Goal: Task Accomplishment & Management: Complete application form

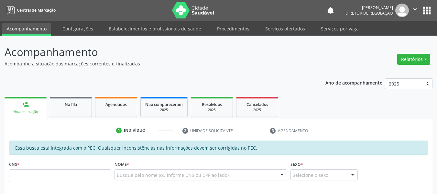
drag, startPoint x: 290, startPoint y: 27, endPoint x: 347, endPoint y: 51, distance: 61.5
click at [290, 27] on link "Serviços ofertados" at bounding box center [285, 28] width 49 height 11
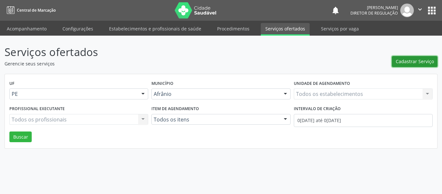
click at [413, 58] on span "Cadastrar Serviço" at bounding box center [415, 61] width 38 height 7
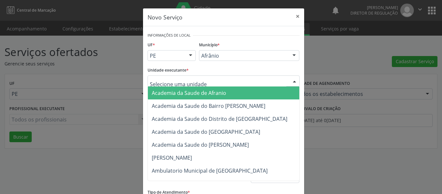
click at [209, 76] on div at bounding box center [224, 80] width 152 height 11
type input "am"
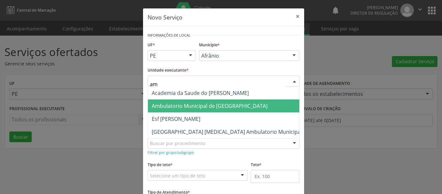
click at [206, 105] on span "Ambulatorio Municipal de [GEOGRAPHIC_DATA]" at bounding box center [210, 105] width 116 height 7
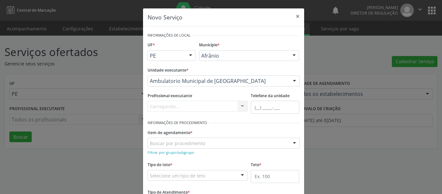
click at [174, 103] on div "Carregando... Nenhum resultado encontrado para: " " Não há nenhuma opção para s…" at bounding box center [198, 106] width 100 height 11
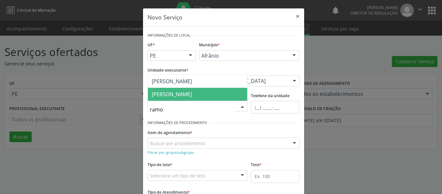
type input "[PERSON_NAME]"
click at [210, 117] on div "Profissional executante [PERSON_NAME] resultado encontrado para: " [PERSON_NAME…" at bounding box center [198, 105] width 104 height 28
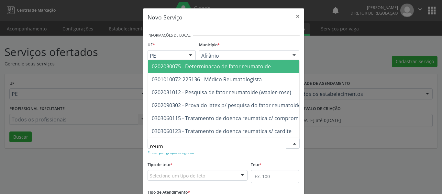
type input "reuma"
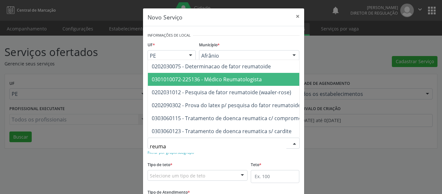
click at [202, 77] on span "0301010072-225136 - Médico Reumatologista" at bounding box center [207, 79] width 110 height 7
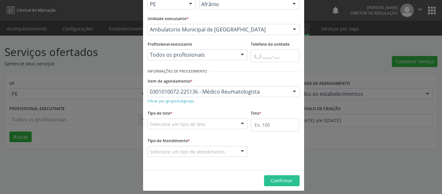
scroll to position [56, 0]
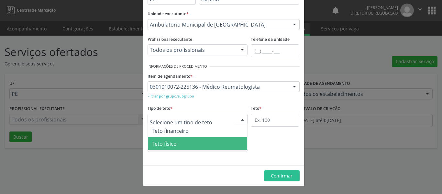
click at [177, 145] on span "Teto físico" at bounding box center [198, 143] width 100 height 13
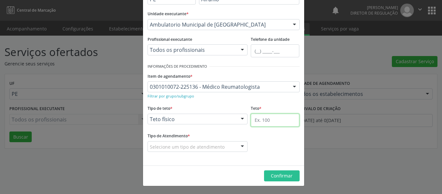
click at [260, 118] on input "text" at bounding box center [275, 120] width 49 height 13
click at [266, 122] on input "text" at bounding box center [275, 120] width 49 height 13
type input "55"
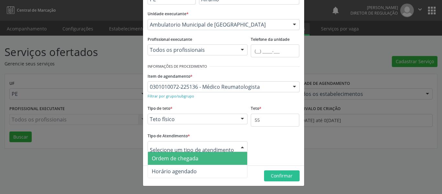
click at [184, 154] on span "Ordem de chegada" at bounding box center [198, 158] width 100 height 13
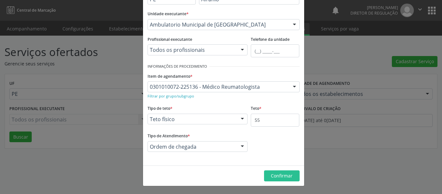
click at [278, 169] on footer "Confirmar" at bounding box center [223, 175] width 161 height 20
click at [275, 173] on span "Confirmar" at bounding box center [282, 175] width 22 height 6
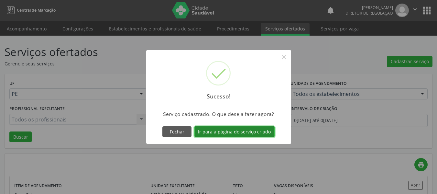
click at [238, 135] on button "Ir para a página do serviço criado" at bounding box center [234, 131] width 80 height 11
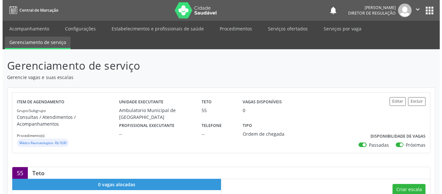
scroll to position [97, 0]
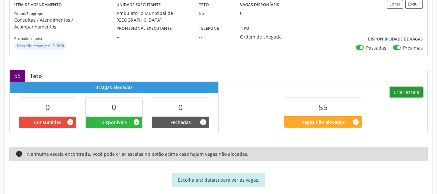
click at [404, 87] on button "Criar escala" at bounding box center [406, 92] width 33 height 11
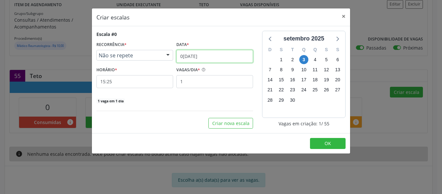
click at [219, 54] on input "0[DATE]" at bounding box center [214, 56] width 77 height 13
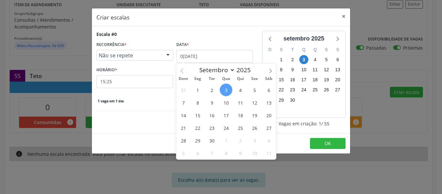
click at [183, 72] on icon at bounding box center [182, 71] width 5 height 5
select select "7"
click at [266, 116] on span "16" at bounding box center [268, 115] width 13 height 13
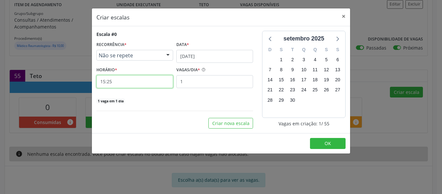
click at [143, 82] on input "15:25" at bounding box center [134, 81] width 77 height 13
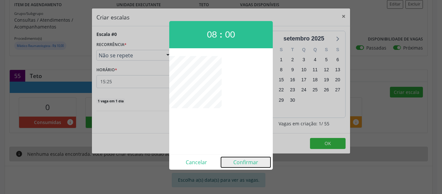
click at [239, 162] on button "Confirmar" at bounding box center [246, 162] width 50 height 10
type input "08:00"
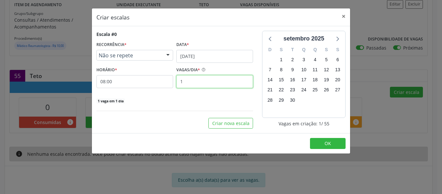
click at [193, 84] on input "1" at bounding box center [214, 81] width 77 height 13
type input "18"
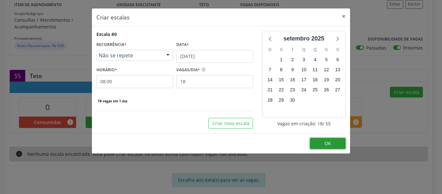
click at [321, 143] on button "OK" at bounding box center [328, 143] width 36 height 11
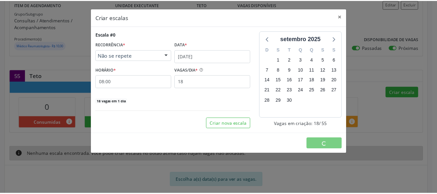
scroll to position [0, 0]
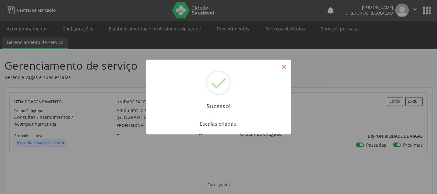
click at [286, 65] on button "×" at bounding box center [284, 66] width 11 height 11
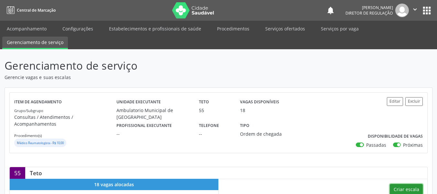
click at [398, 184] on button "Criar escala" at bounding box center [406, 189] width 33 height 11
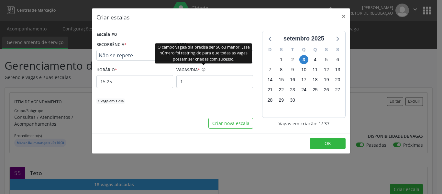
click at [203, 57] on div "O campo vagas/dia precisa ser 50 ou menor. Esse número foi restringido para que…" at bounding box center [203, 53] width 97 height 20
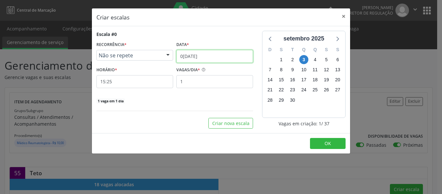
click at [199, 58] on input "0[DATE]" at bounding box center [214, 56] width 77 height 13
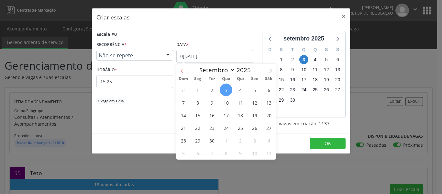
click at [184, 72] on span at bounding box center [181, 68] width 11 height 11
select select "7"
click at [267, 127] on span "23" at bounding box center [268, 127] width 13 height 13
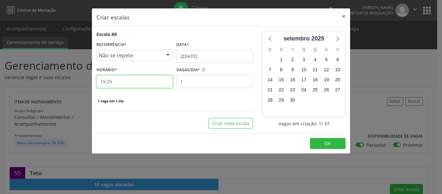
click at [130, 78] on input "15:25" at bounding box center [134, 81] width 77 height 13
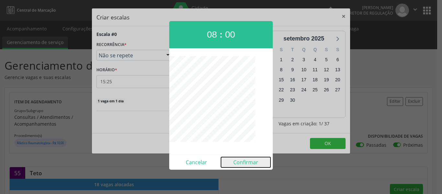
click at [244, 158] on button "Confirmar" at bounding box center [246, 162] width 50 height 10
type input "08:00"
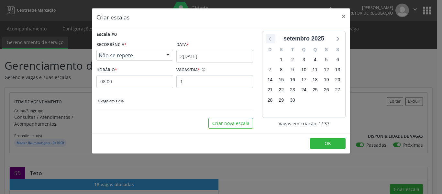
click at [271, 39] on icon at bounding box center [270, 38] width 8 height 8
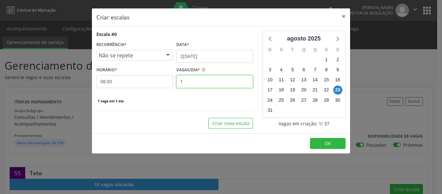
click at [198, 82] on input "1" at bounding box center [214, 81] width 77 height 13
type input "18"
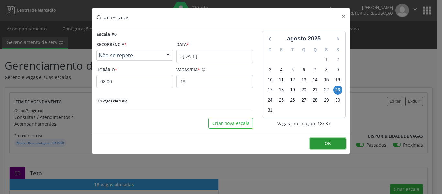
click at [317, 146] on button "OK" at bounding box center [328, 143] width 36 height 11
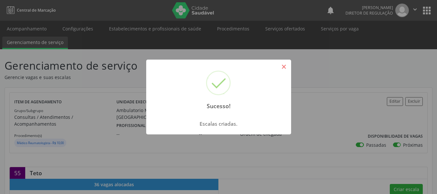
click at [287, 68] on button "×" at bounding box center [284, 66] width 11 height 11
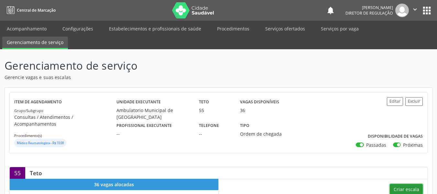
click at [397, 184] on button "Criar escala" at bounding box center [406, 189] width 33 height 11
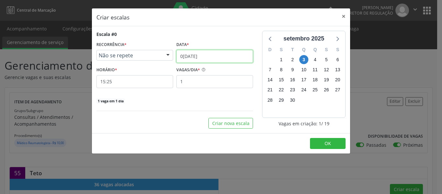
click at [235, 56] on input "0[DATE]" at bounding box center [214, 56] width 77 height 13
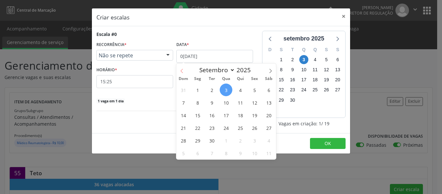
click at [182, 71] on icon at bounding box center [182, 71] width 5 height 5
select select "7"
click at [268, 141] on span "30" at bounding box center [268, 140] width 13 height 13
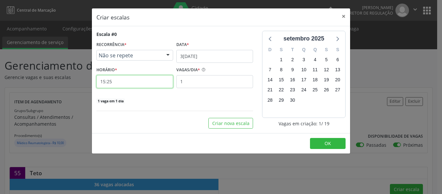
click at [138, 86] on input "15:25" at bounding box center [134, 81] width 77 height 13
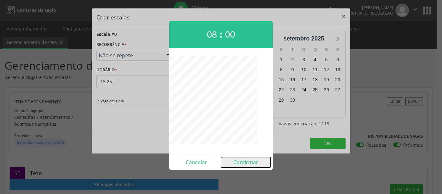
click at [246, 167] on button "Confirmar" at bounding box center [246, 162] width 50 height 10
type input "08:00"
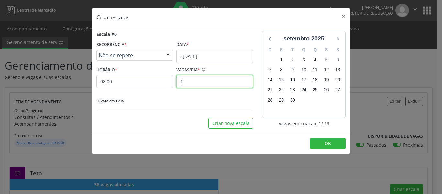
click at [208, 84] on input "1" at bounding box center [214, 81] width 77 height 13
type input "19"
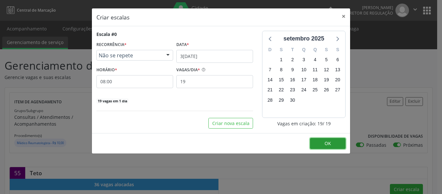
click at [331, 144] on button "OK" at bounding box center [328, 143] width 36 height 11
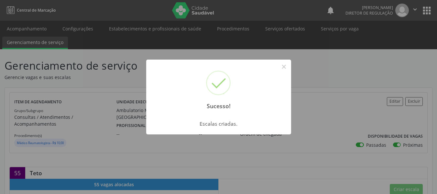
drag, startPoint x: 287, startPoint y: 67, endPoint x: 309, endPoint y: 35, distance: 38.3
click at [290, 61] on div "Sucesso! ×" at bounding box center [218, 88] width 145 height 56
click at [288, 67] on button "×" at bounding box center [284, 66] width 11 height 11
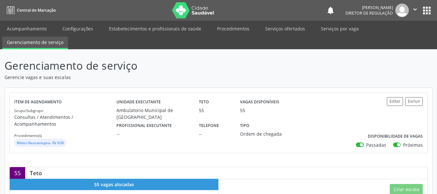
click at [428, 10] on button "apps" at bounding box center [426, 10] width 11 height 11
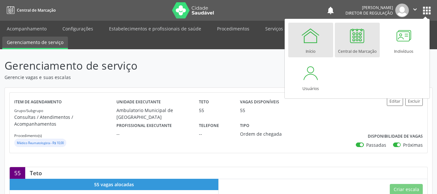
click at [323, 44] on link "Início" at bounding box center [310, 40] width 45 height 35
